Goal: Task Accomplishment & Management: Use online tool/utility

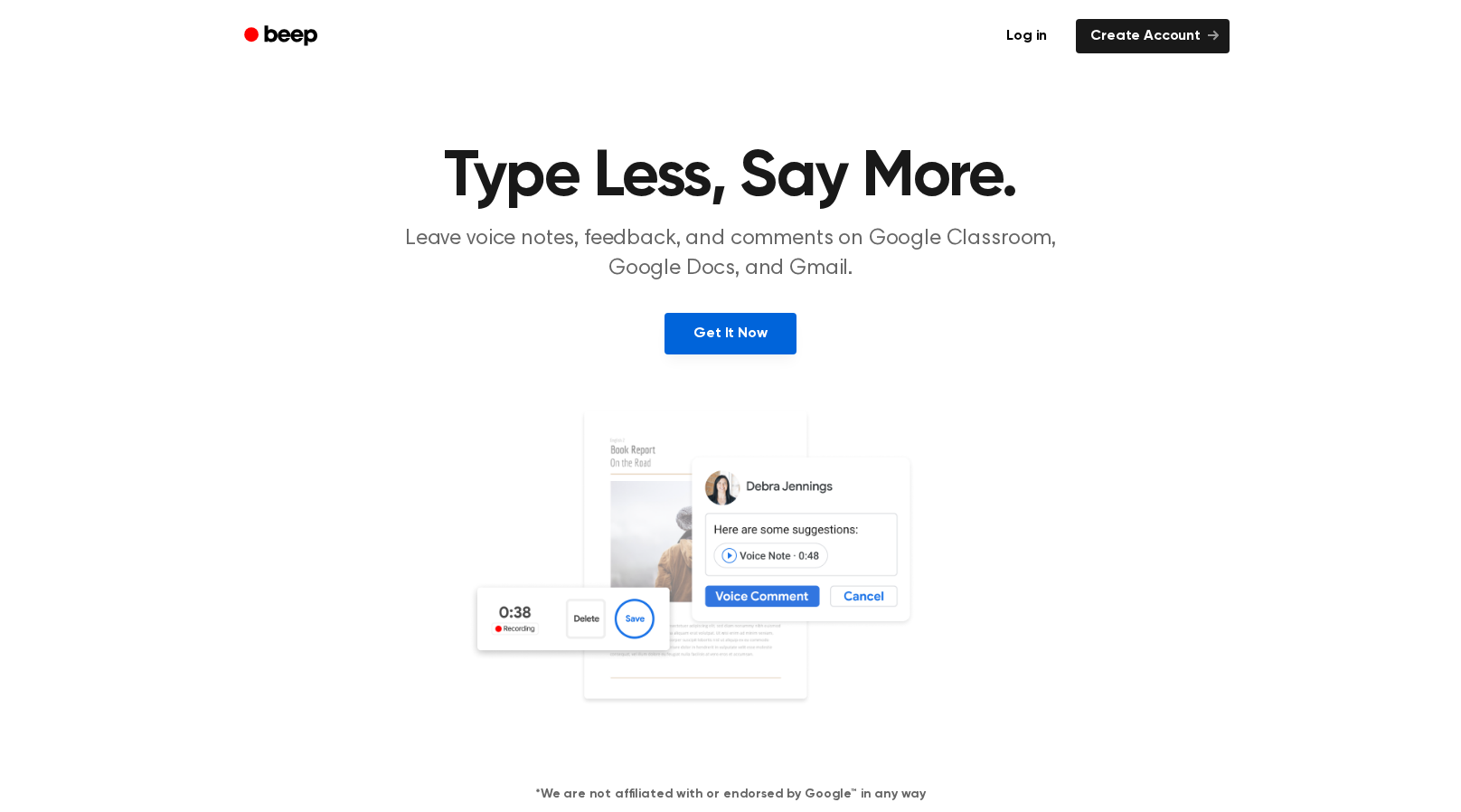
click at [743, 318] on link "Get It Now" at bounding box center [730, 333] width 131 height 41
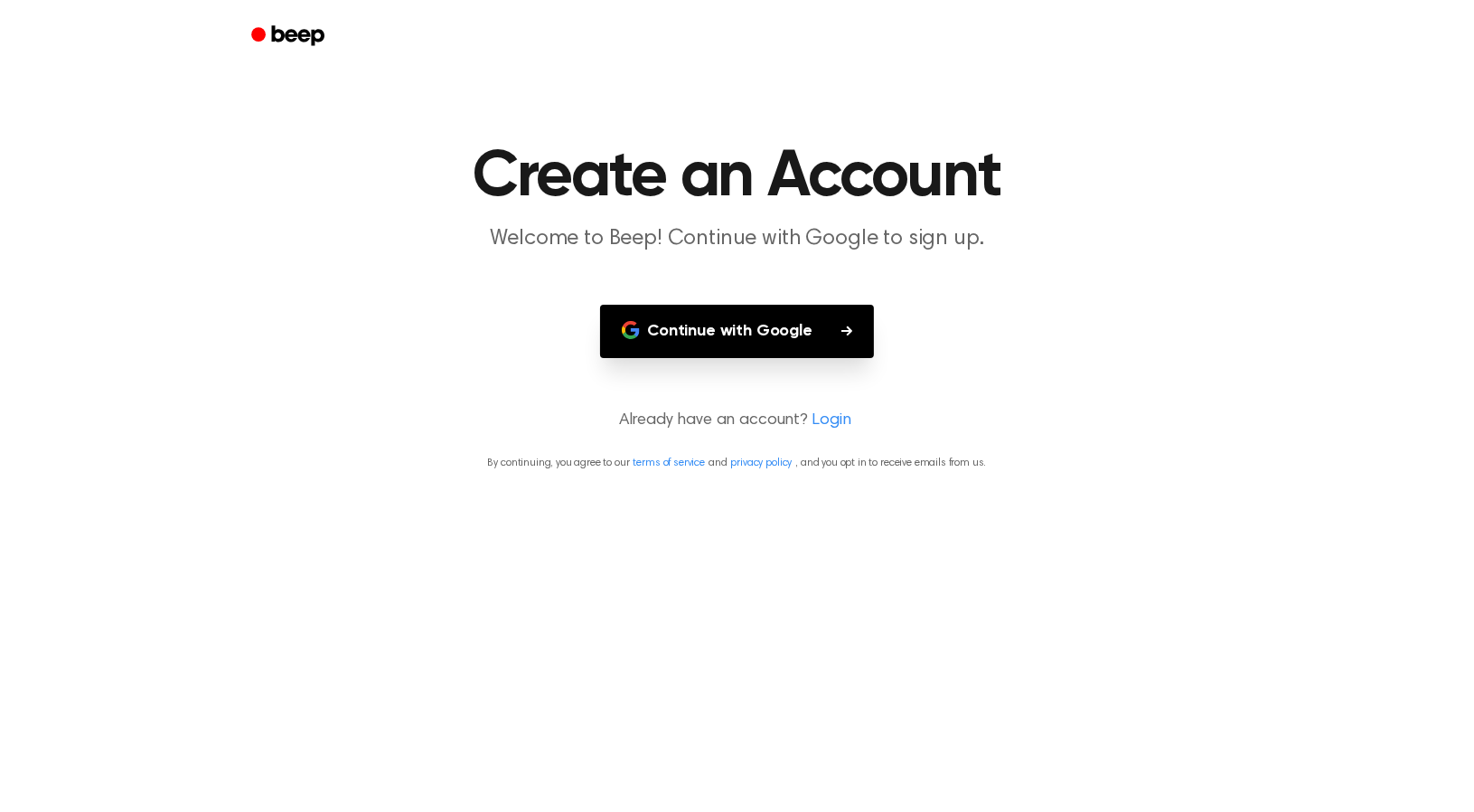
click at [741, 338] on button "Continue with Google" at bounding box center [737, 331] width 274 height 53
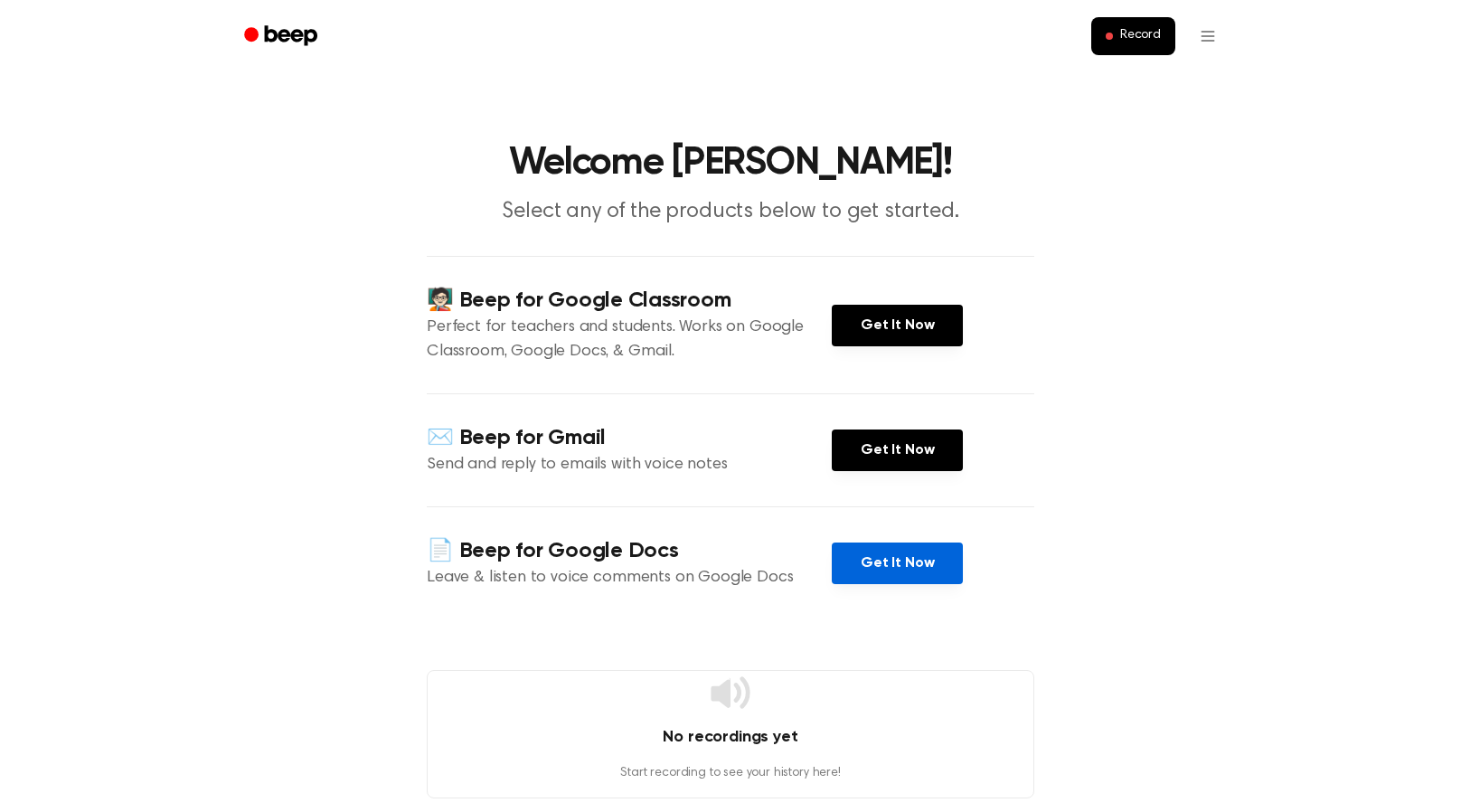
click at [910, 559] on link "Get It Now" at bounding box center [897, 563] width 131 height 41
click at [1136, 38] on span "Record" at bounding box center [1141, 36] width 40 height 16
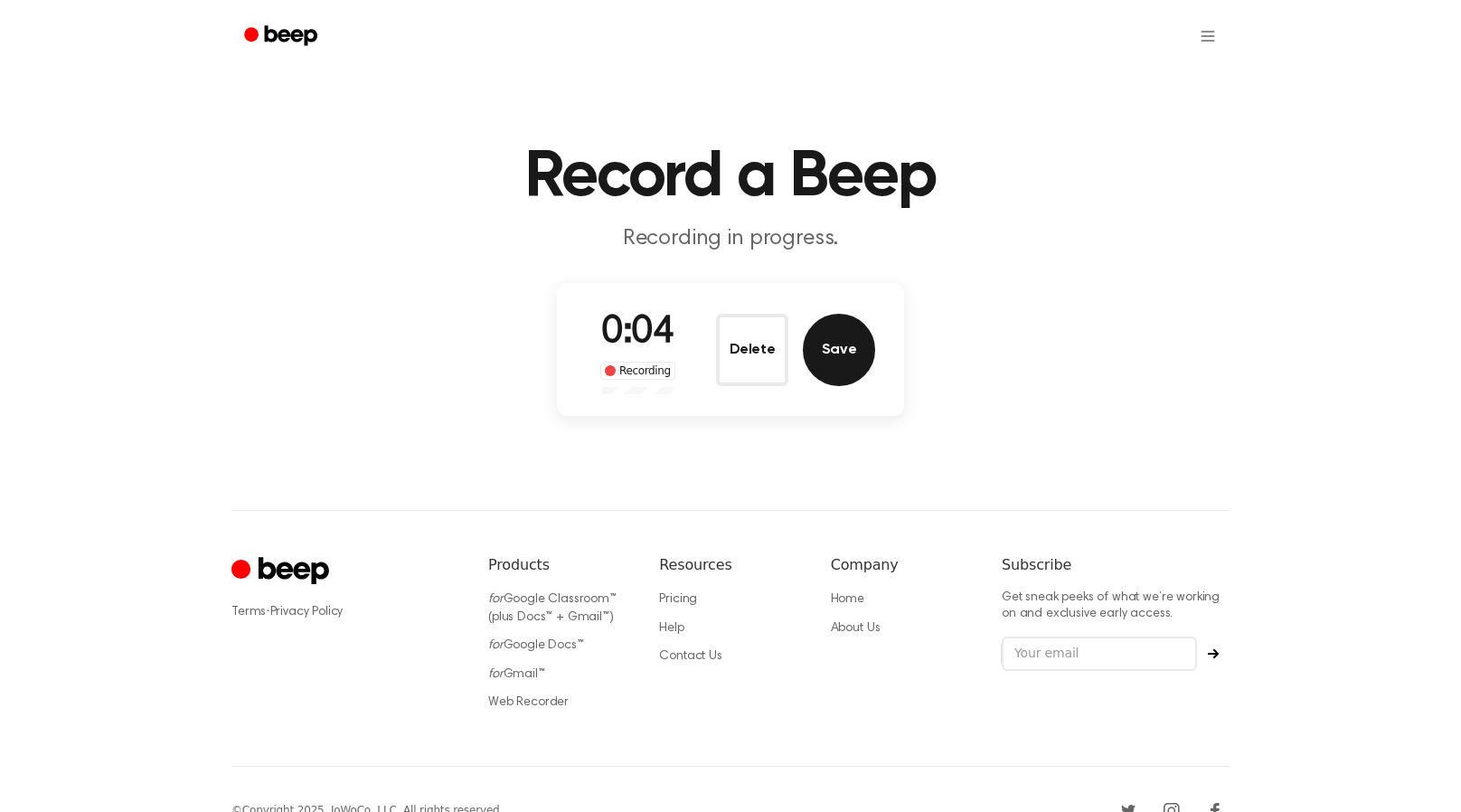
click at [850, 356] on button "Save" at bounding box center [838, 349] width 72 height 72
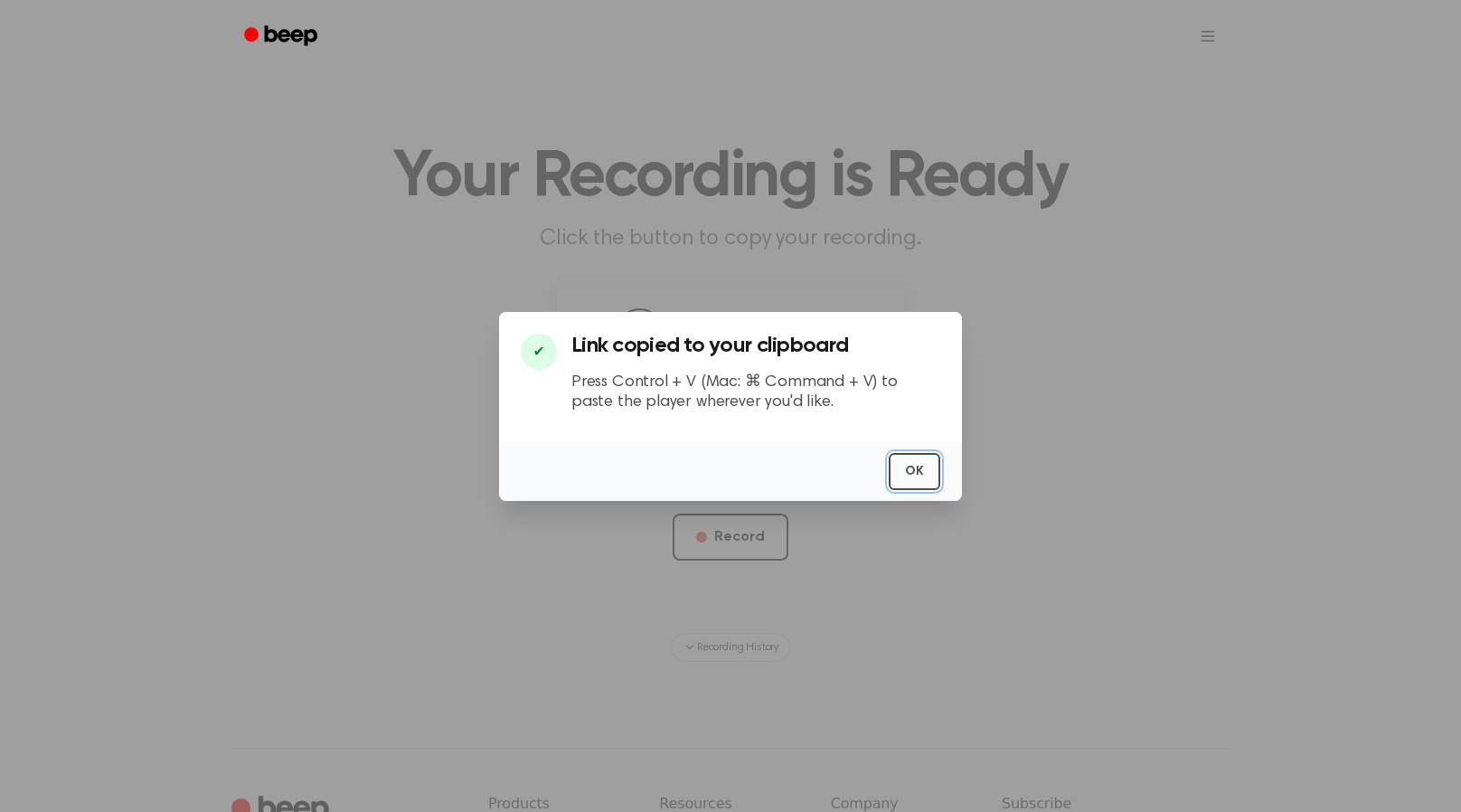
click at [913, 465] on button "OK" at bounding box center [914, 471] width 52 height 38
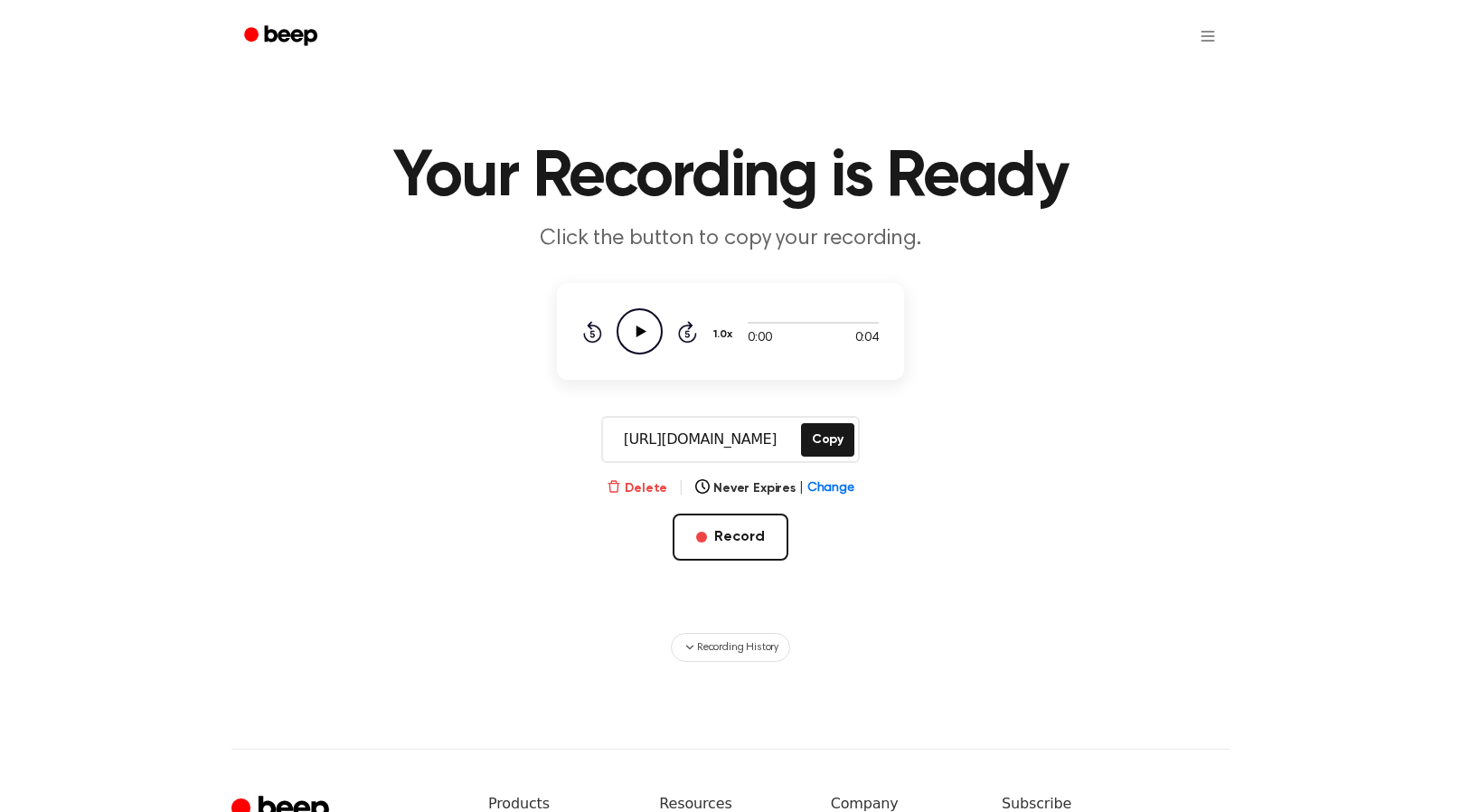
click at [635, 488] on button "Delete" at bounding box center [636, 489] width 61 height 19
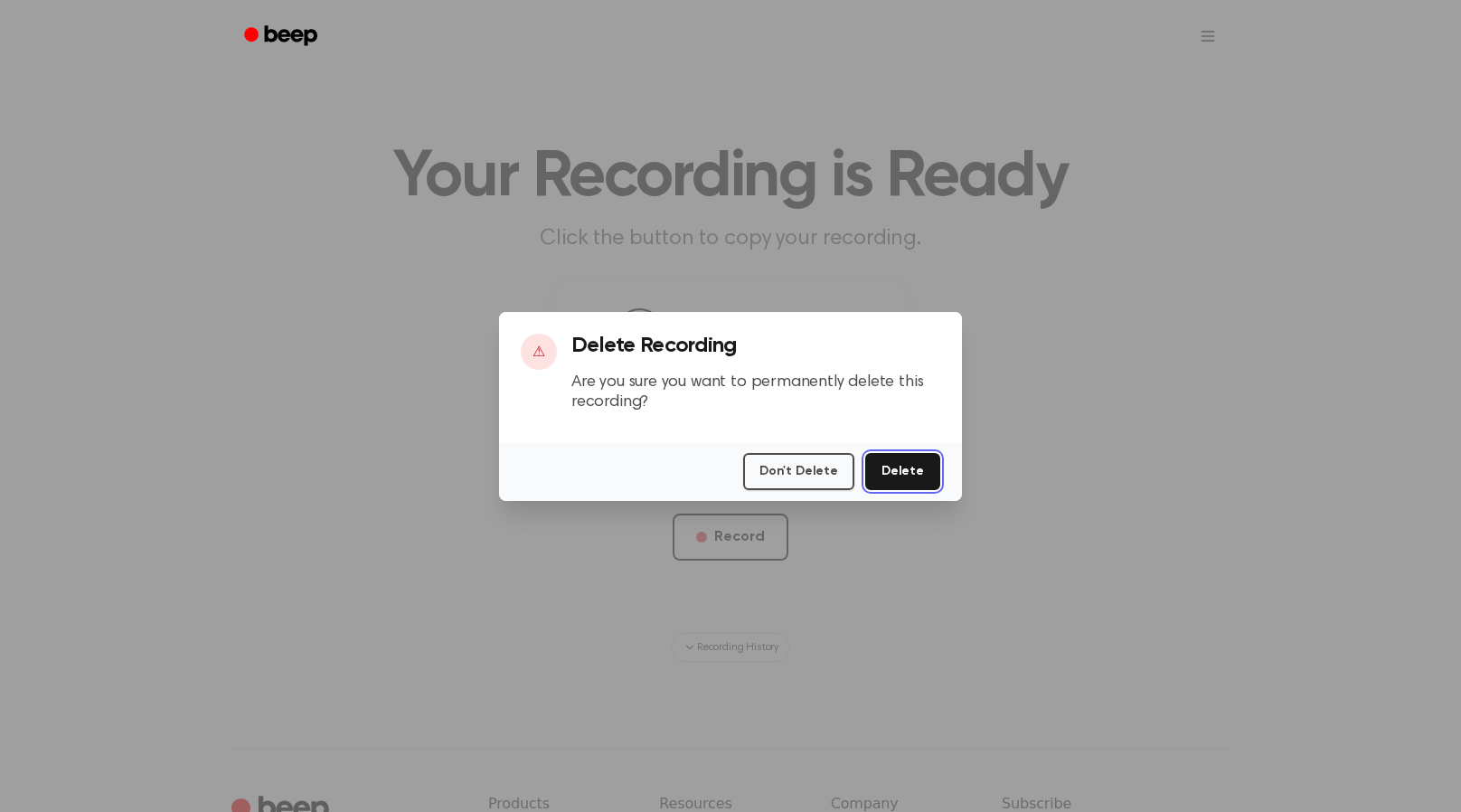
click at [908, 460] on button "Delete" at bounding box center [903, 471] width 75 height 38
